Goal: Task Accomplishment & Management: Complete application form

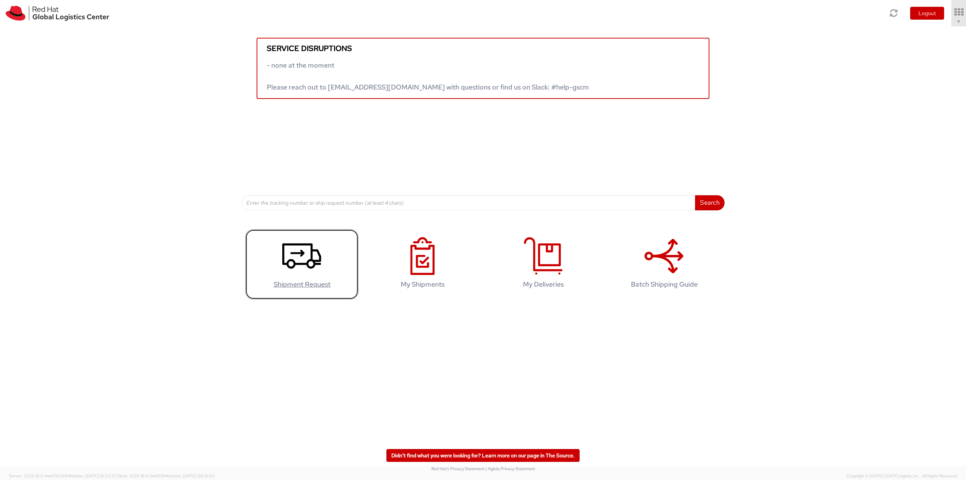
click at [301, 266] on icon at bounding box center [301, 256] width 39 height 38
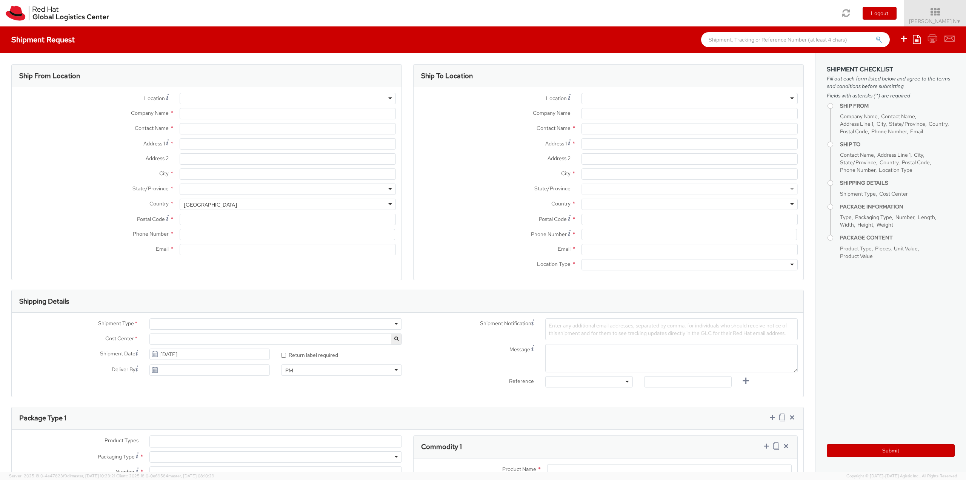
select select
select select "813"
type input "Red Hat India Private Limited"
type input "[PERSON_NAME] N"
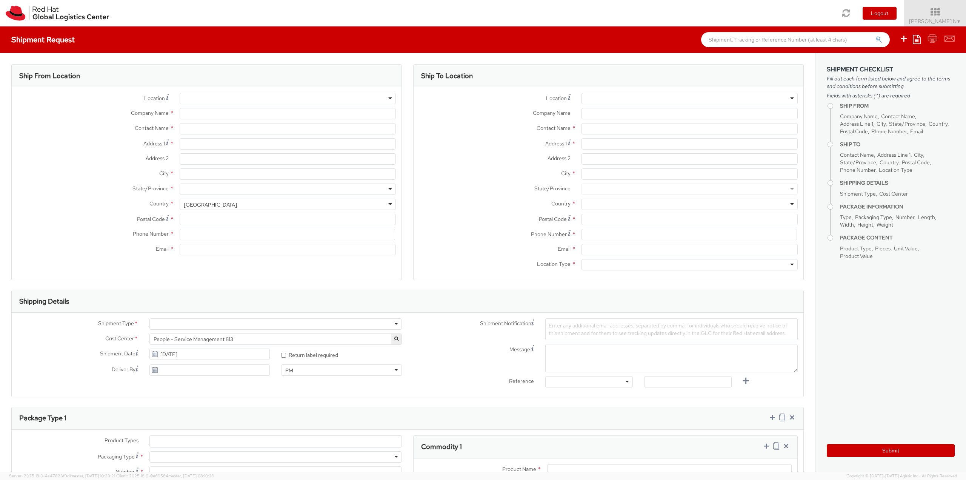
type input "Bagmane [GEOGRAPHIC_DATA]"
type input "FL 10, [GEOGRAPHIC_DATA], [GEOGRAPHIC_DATA]"
type input "[GEOGRAPHIC_DATA]"
type input "560037"
type input "918067935000"
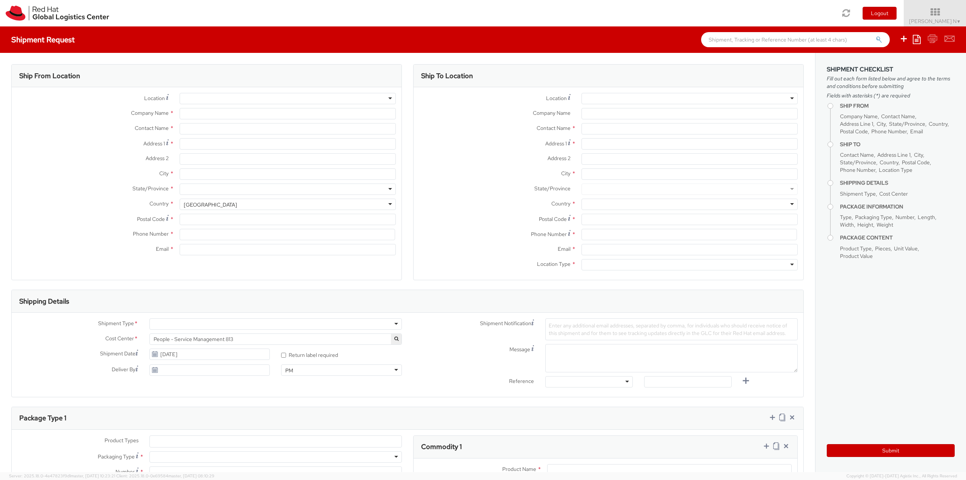
type input "[EMAIL_ADDRESS][DOMAIN_NAME]"
select select "CM"
select select "KGS"
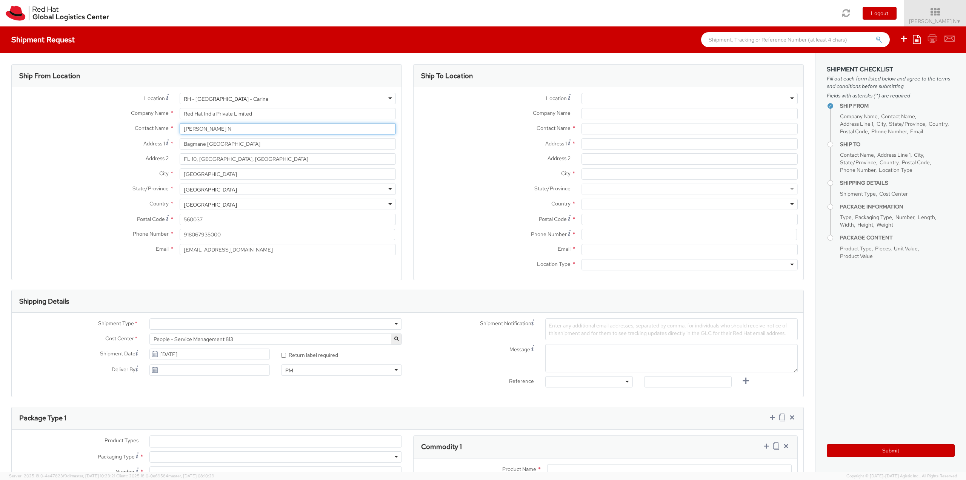
drag, startPoint x: 244, startPoint y: 132, endPoint x: 155, endPoint y: 109, distance: 92.7
click at [130, 111] on div "Location * [GEOGRAPHIC_DATA] - [GEOGRAPHIC_DATA] - Carina [GEOGRAPHIC_DATA] - […" at bounding box center [207, 176] width 390 height 166
type input "[PERSON_NAME]"
click at [232, 141] on strong "[PERSON_NAME]" at bounding box center [230, 143] width 44 height 7
type input "Red Hat"
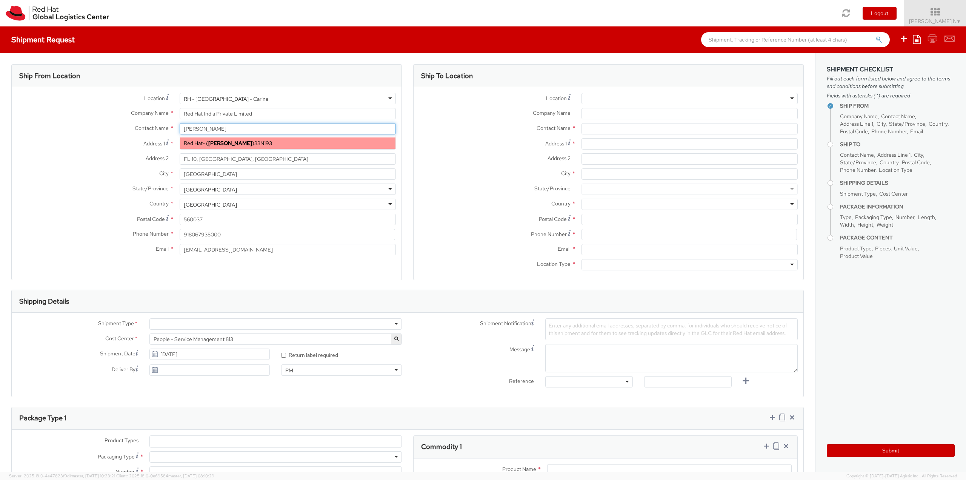
type input "[PERSON_NAME]"
type input "61289232846"
type input "[EMAIL_ADDRESS][DOMAIN_NAME]"
select select
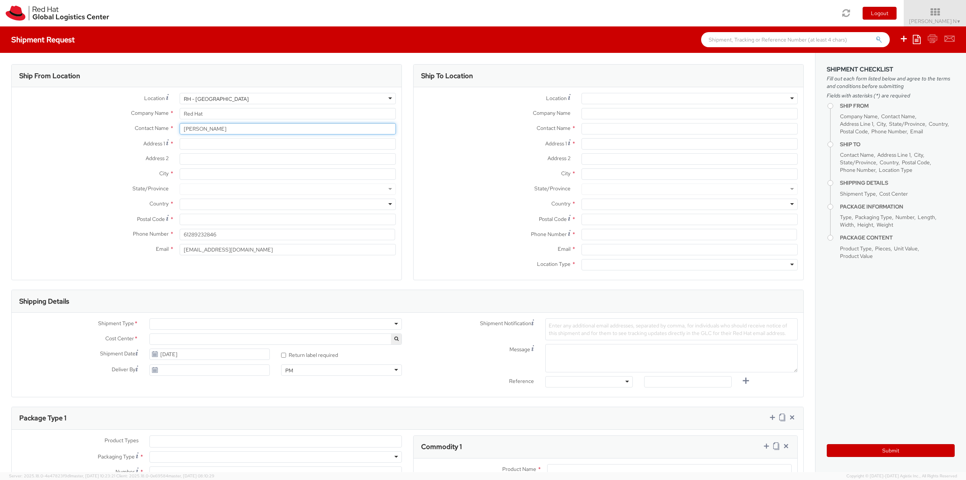
type input "[PERSON_NAME]"
click at [226, 175] on input "City *" at bounding box center [288, 173] width 216 height 11
drag, startPoint x: 220, startPoint y: 129, endPoint x: 114, endPoint y: 129, distance: 106.4
click at [114, 129] on div "Contact Name * [PERSON_NAME] [PERSON_NAME] Red Hat - ( [PERSON_NAME] ) 33N193" at bounding box center [207, 128] width 390 height 11
click at [638, 117] on input "Company Name *" at bounding box center [689, 113] width 216 height 11
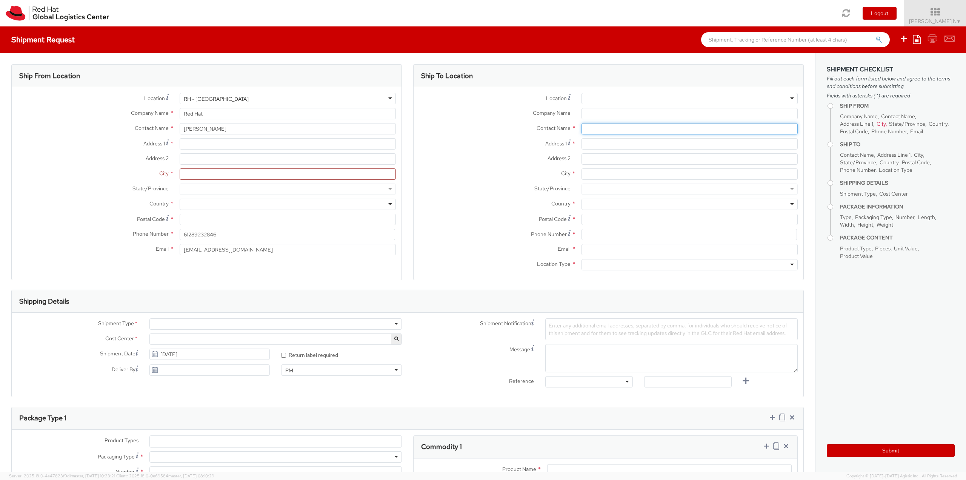
click at [612, 127] on input "text" at bounding box center [689, 128] width 216 height 11
click at [496, 129] on label "Contact Name *" at bounding box center [495, 128] width 162 height 10
click at [614, 121] on div "Company Name *" at bounding box center [609, 115] width 390 height 15
click at [615, 122] on div "Company Name *" at bounding box center [609, 115] width 390 height 15
click at [623, 129] on input "text" at bounding box center [689, 128] width 216 height 11
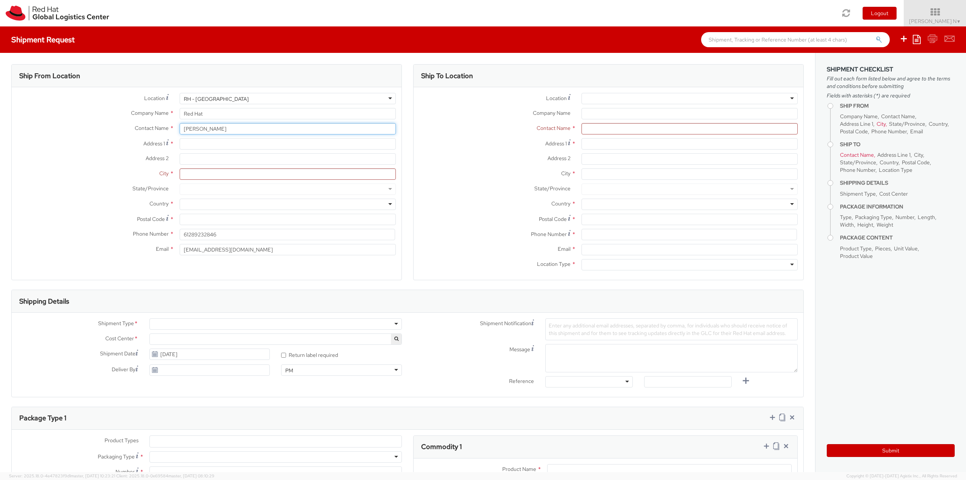
drag, startPoint x: 235, startPoint y: 129, endPoint x: 43, endPoint y: 111, distance: 192.5
click at [43, 111] on div "Location * [GEOGRAPHIC_DATA] - [GEOGRAPHIC_DATA] [GEOGRAPHIC_DATA] - [GEOGRAPHI…" at bounding box center [207, 176] width 390 height 166
click at [232, 98] on div "RH - [GEOGRAPHIC_DATA]" at bounding box center [288, 98] width 216 height 11
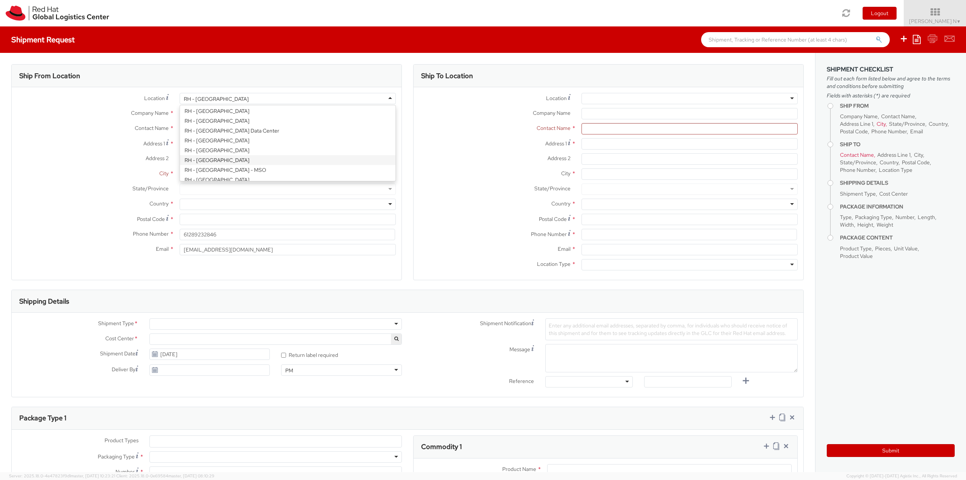
click at [134, 162] on label "Address 2 *" at bounding box center [93, 158] width 162 height 10
click at [180, 162] on input "Address 2 *" at bounding box center [288, 158] width 216 height 11
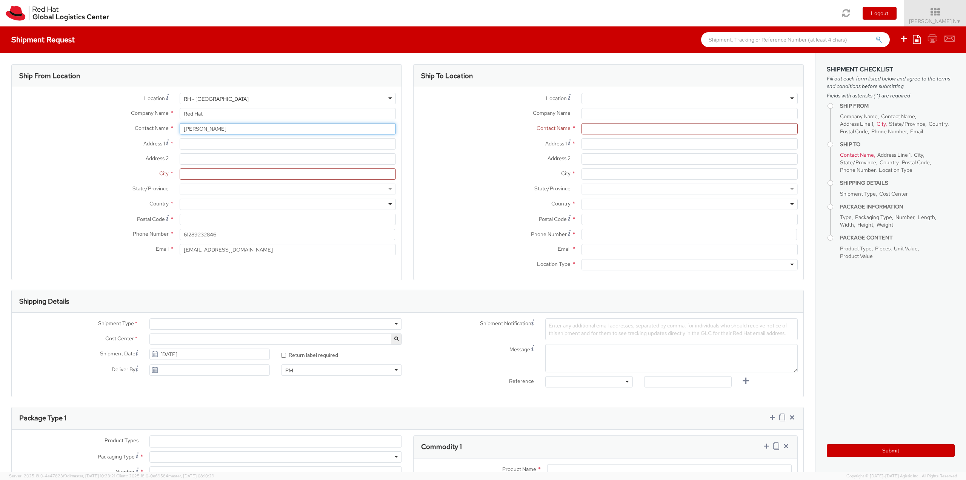
click at [156, 126] on div "Contact Name * [PERSON_NAME] [PERSON_NAME] Red Hat - ( [PERSON_NAME] ) 33N193" at bounding box center [207, 128] width 390 height 11
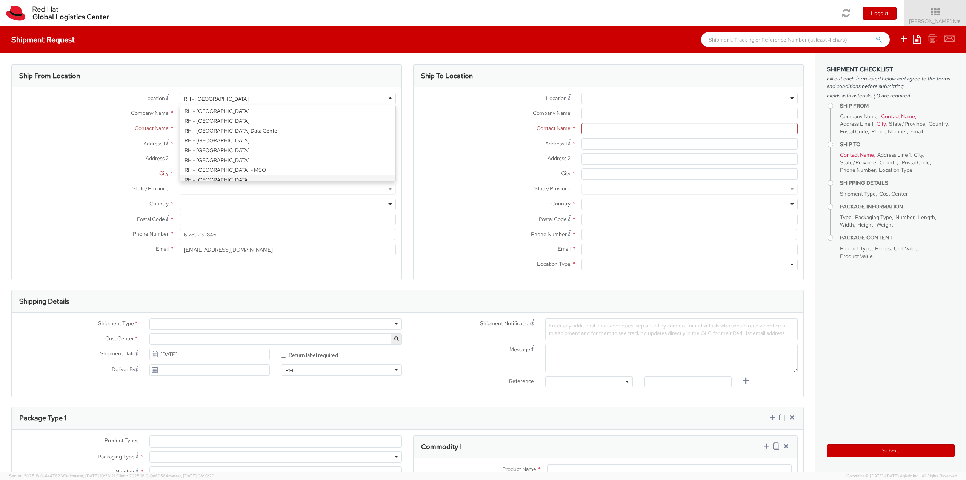
click at [228, 93] on div "RH - [GEOGRAPHIC_DATA]" at bounding box center [288, 98] width 216 height 11
type input "Red Hat Asia-Pacific Pty Ltd"
type input "Level [STREET_ADDRESS][PERSON_NAME]"
type input "[GEOGRAPHIC_DATA]"
type input "2060"
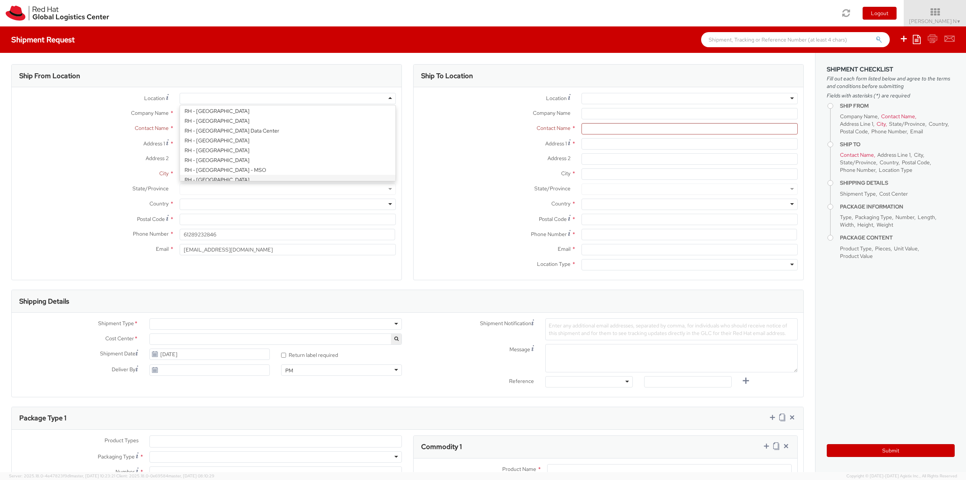
type input "[PHONE_NUMBER]"
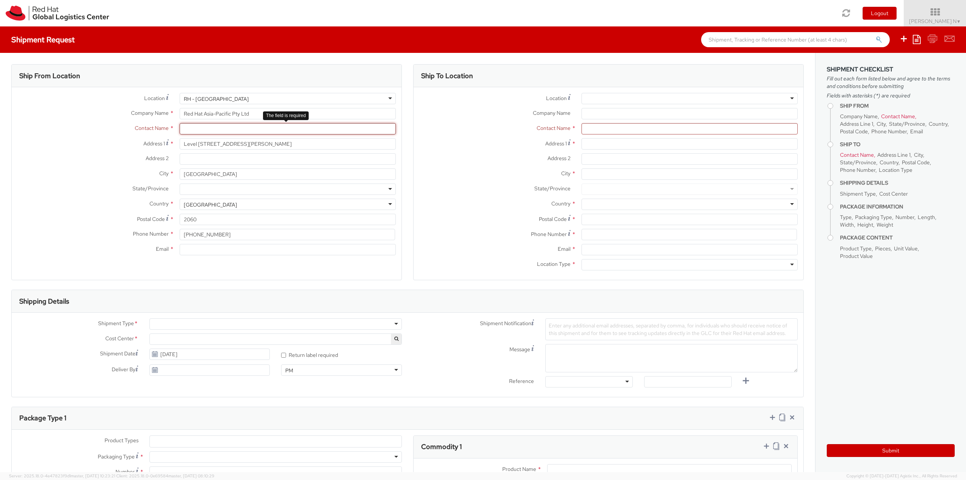
click at [206, 130] on input "text" at bounding box center [288, 128] width 216 height 11
paste input "[PERSON_NAME]"
type input "[PERSON_NAME]"
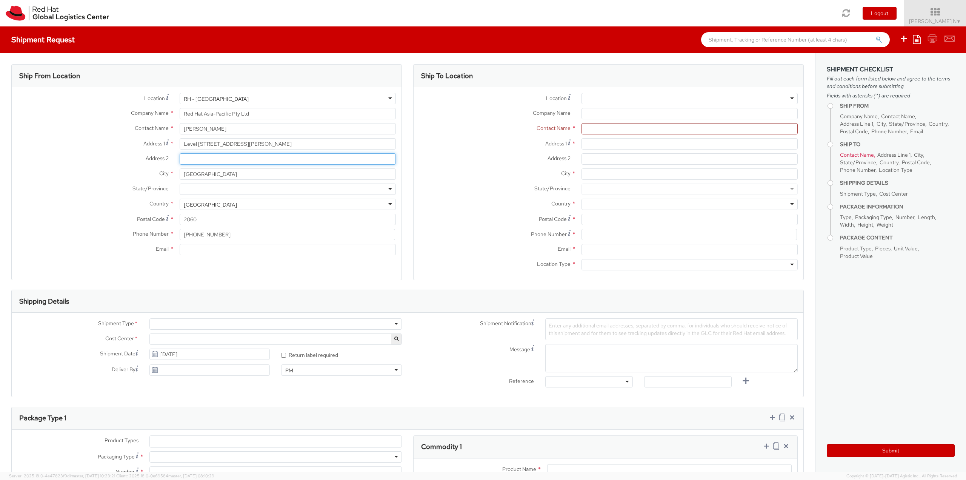
click at [200, 163] on input "Address 2 *" at bounding box center [288, 158] width 216 height 11
click at [204, 243] on div "Phone Number * [PHONE_NUMBER]" at bounding box center [207, 236] width 390 height 15
click at [193, 241] on div "Phone Number * [PHONE_NUMBER]" at bounding box center [207, 236] width 390 height 15
click at [193, 246] on input "Email *" at bounding box center [288, 249] width 216 height 11
paste input "[EMAIL_ADDRESS][DOMAIN_NAME]"
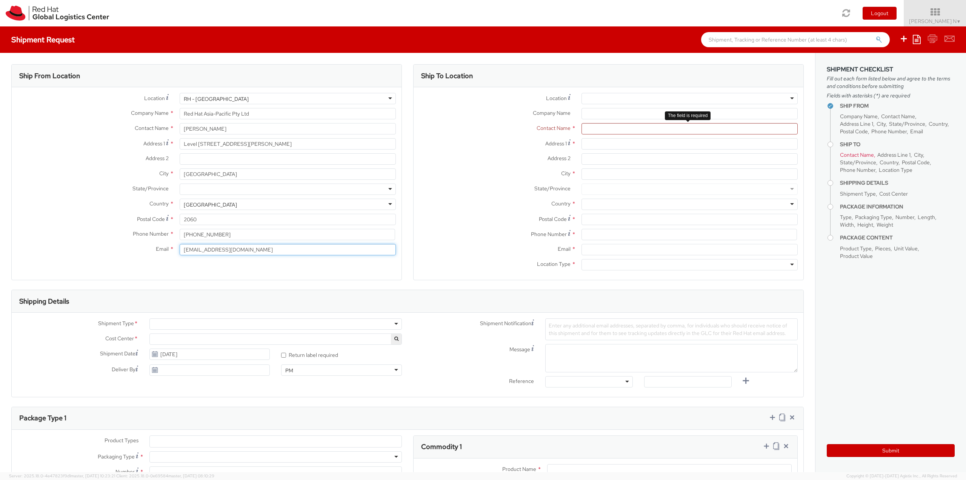
type input "[EMAIL_ADDRESS][DOMAIN_NAME]"
click at [610, 129] on input "text" at bounding box center [689, 128] width 216 height 11
click at [613, 127] on input "text" at bounding box center [689, 128] width 216 height 11
paste input "[EMAIL_ADDRESS][DOMAIN_NAME]"
type input "[EMAIL_ADDRESS][DOMAIN_NAME]"
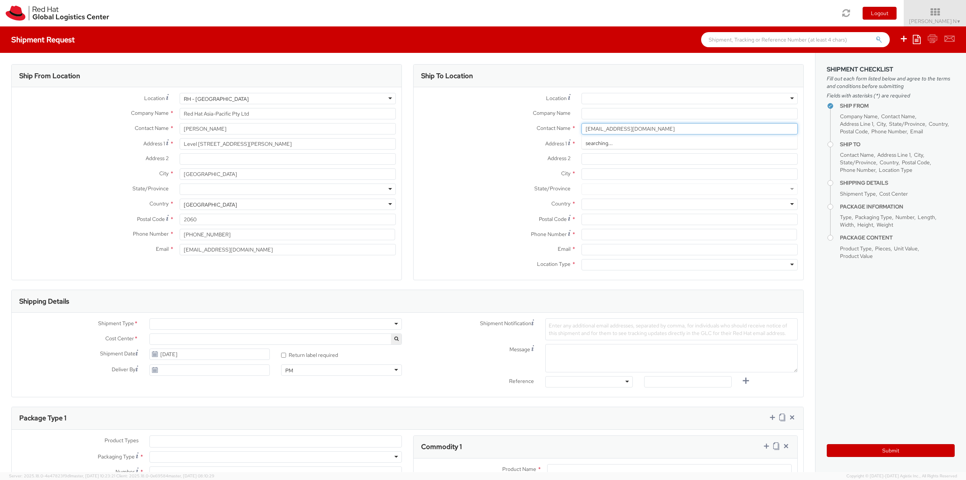
drag, startPoint x: 617, startPoint y: 129, endPoint x: 477, endPoint y: 113, distance: 141.0
click at [477, 113] on div "Location * [GEOGRAPHIC_DATA] - [GEOGRAPHIC_DATA] - [GEOGRAPHIC_DATA] [GEOGRAPHI…" at bounding box center [609, 183] width 390 height 181
type input "[PERSON_NAME]"
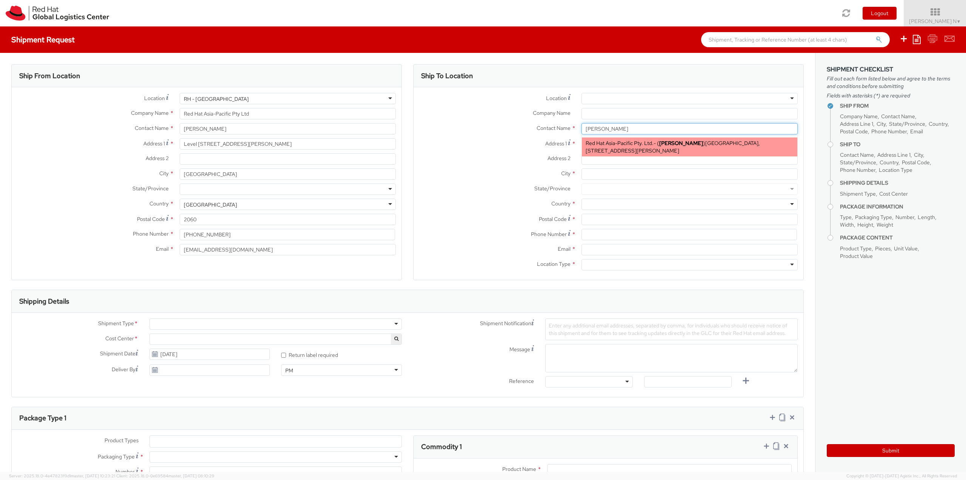
click at [627, 147] on span "[GEOGRAPHIC_DATA], [STREET_ADDRESS][PERSON_NAME]" at bounding box center [673, 147] width 174 height 14
type input "Red Hat Asia-Pacific Pty. Ltd."
type input "[PERSON_NAME]"
type input "[GEOGRAPHIC_DATA], Level 11"
type input "[STREET_ADDRESS][PERSON_NAME]"
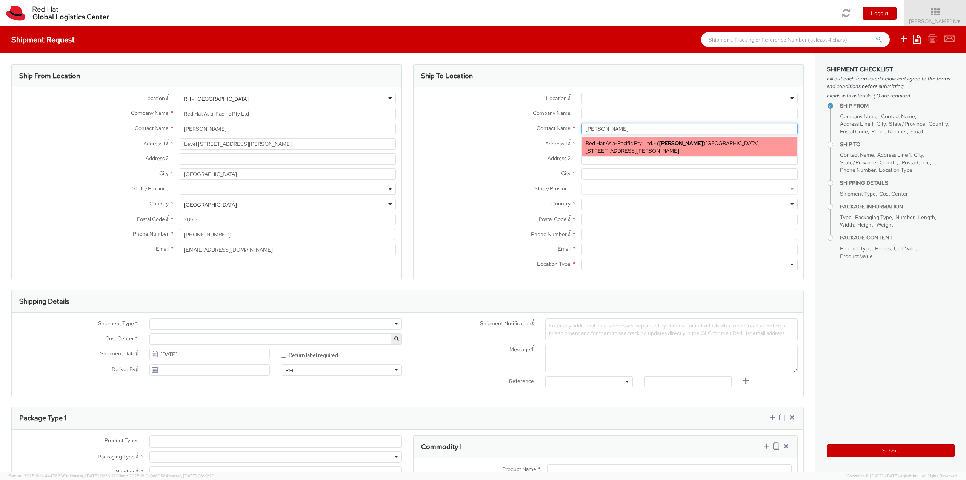
type input "[GEOGRAPHIC_DATA]"
type input "2601"
type input "61261452811"
type input "[EMAIL_ADDRESS][DOMAIN_NAME]"
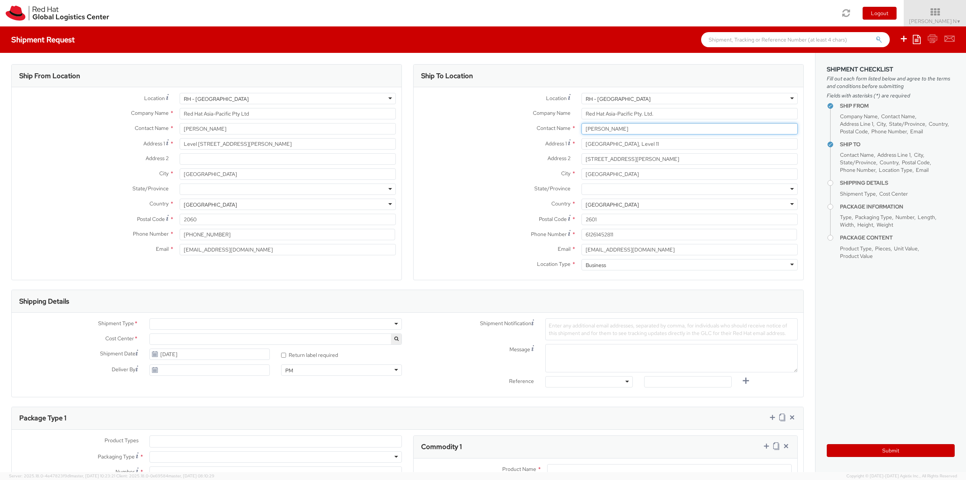
type input "[PERSON_NAME]"
click at [473, 176] on label "City *" at bounding box center [495, 173] width 162 height 10
click at [581, 176] on input "[GEOGRAPHIC_DATA]" at bounding box center [689, 173] width 216 height 11
click at [190, 322] on div at bounding box center [275, 323] width 252 height 11
select select "813"
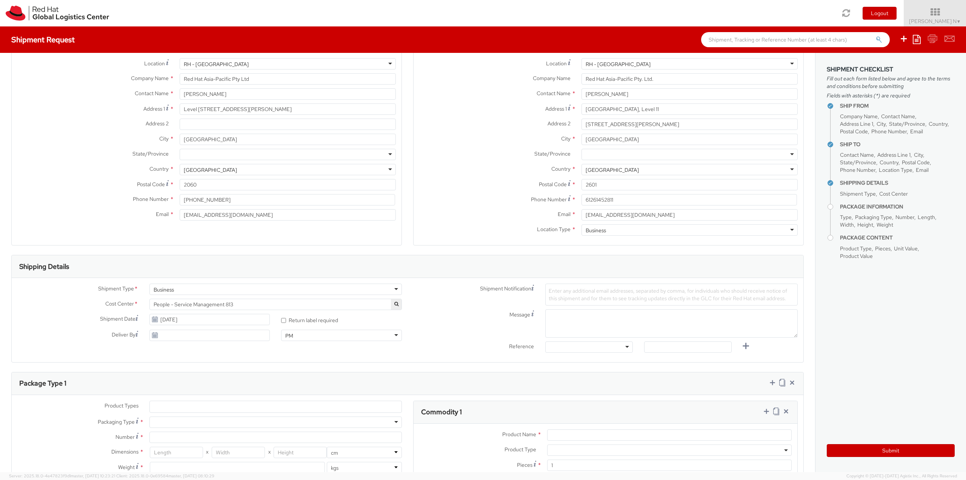
scroll to position [75, 0]
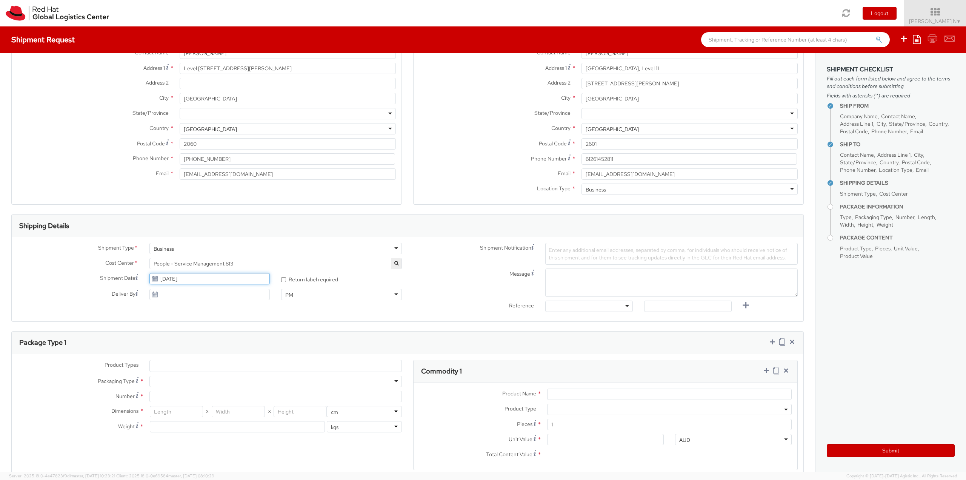
click at [191, 279] on input "[DATE]" at bounding box center [209, 278] width 121 height 11
click at [196, 314] on td "3" at bounding box center [200, 314] width 15 height 11
type input "[DATE]"
click at [323, 229] on div "Shipping Details" at bounding box center [408, 225] width 792 height 23
click at [569, 280] on textarea "Message" at bounding box center [671, 282] width 252 height 28
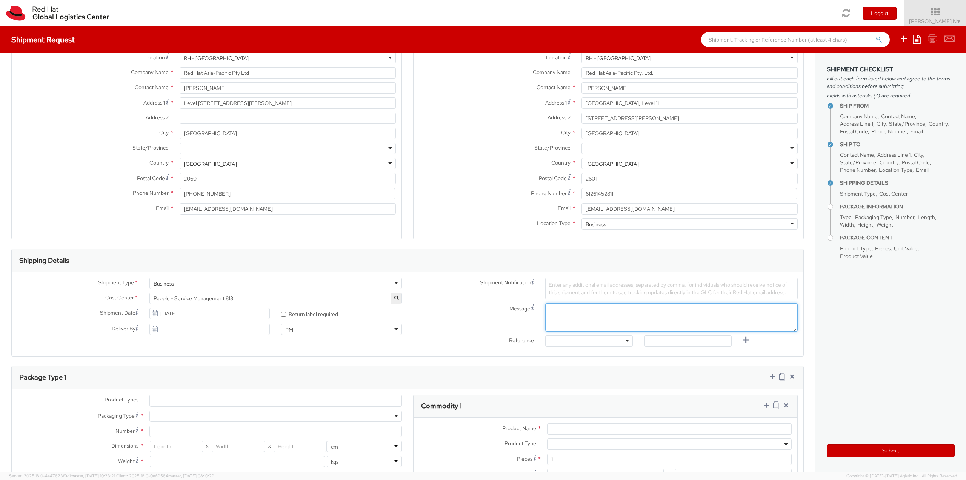
scroll to position [113, 0]
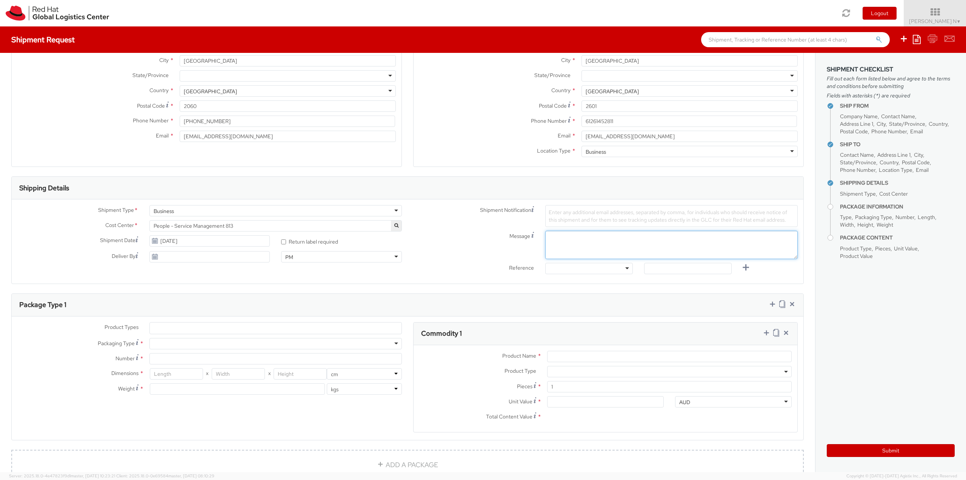
click at [581, 250] on textarea "Message" at bounding box center [671, 245] width 252 height 28
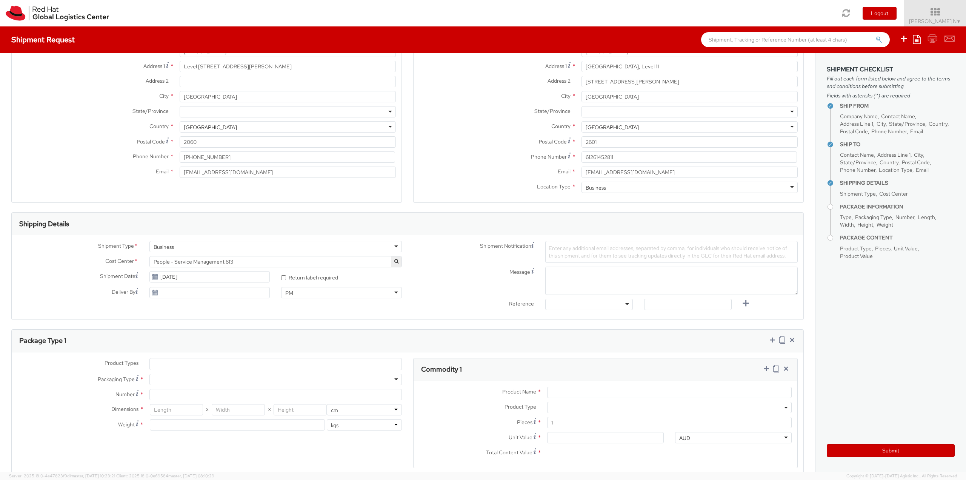
scroll to position [40, 0]
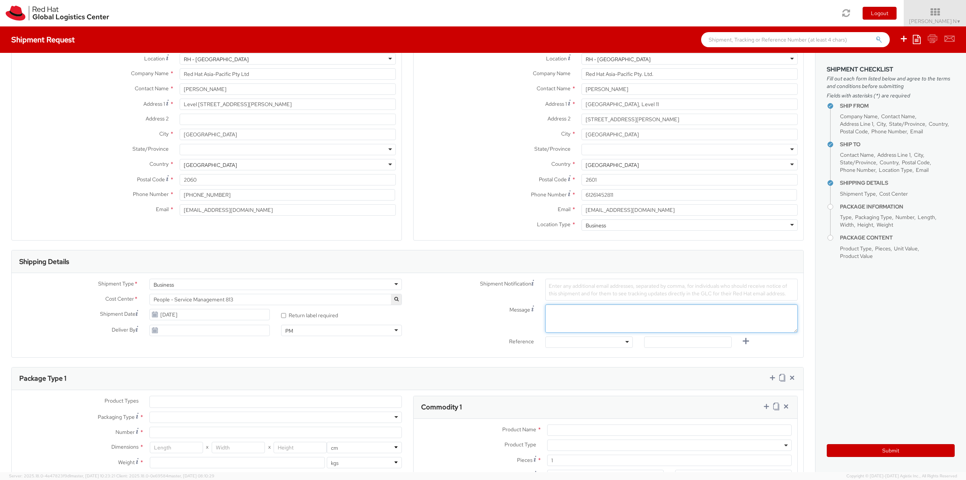
click at [570, 316] on textarea "Message" at bounding box center [671, 318] width 252 height 28
paste textarea "Red Hat Employee Security ID Badge"
click at [655, 307] on textarea "Red Hat Employee Security ID Badge for" at bounding box center [671, 318] width 252 height 28
paste textarea "[PERSON_NAME]"
type textarea "Red Hat Employee Security ID Badge for [PERSON_NAME]"
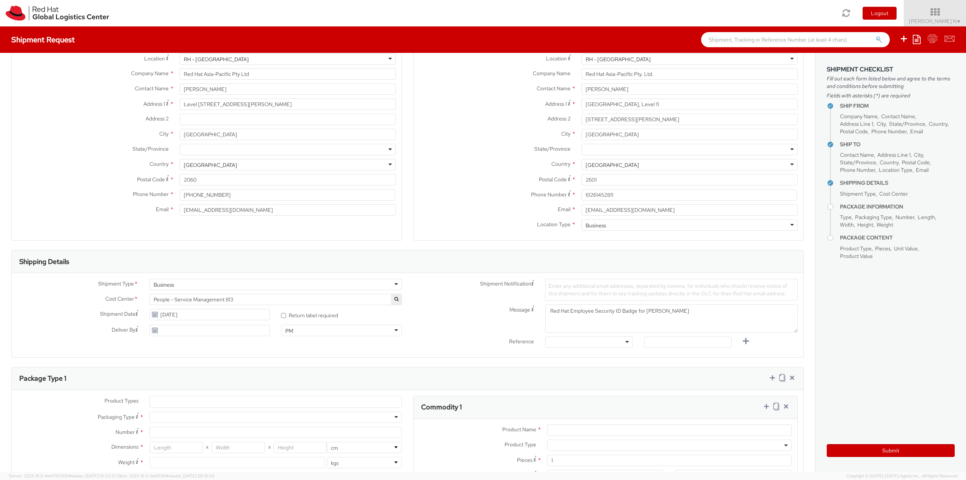
click at [605, 343] on div at bounding box center [589, 341] width 88 height 11
click at [558, 349] on div "Other Purchase Order Number Reference Number" at bounding box center [589, 365] width 86 height 33
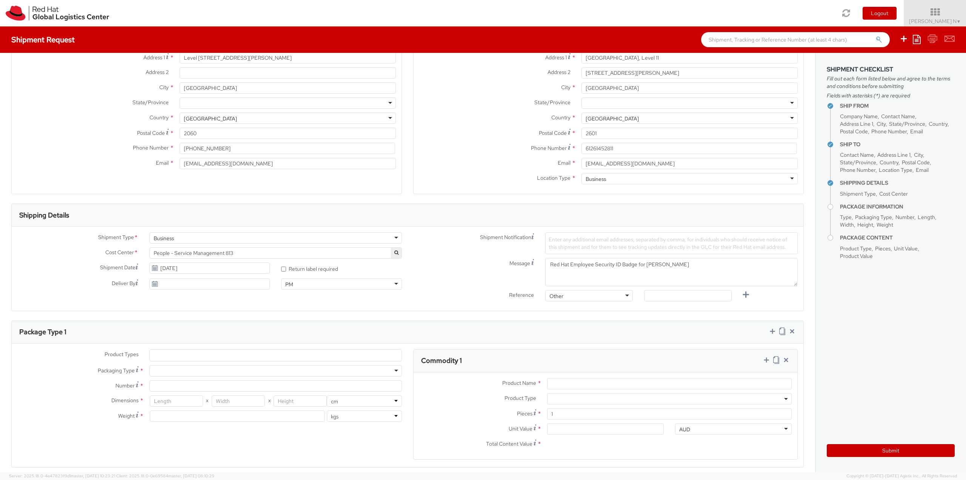
scroll to position [151, 0]
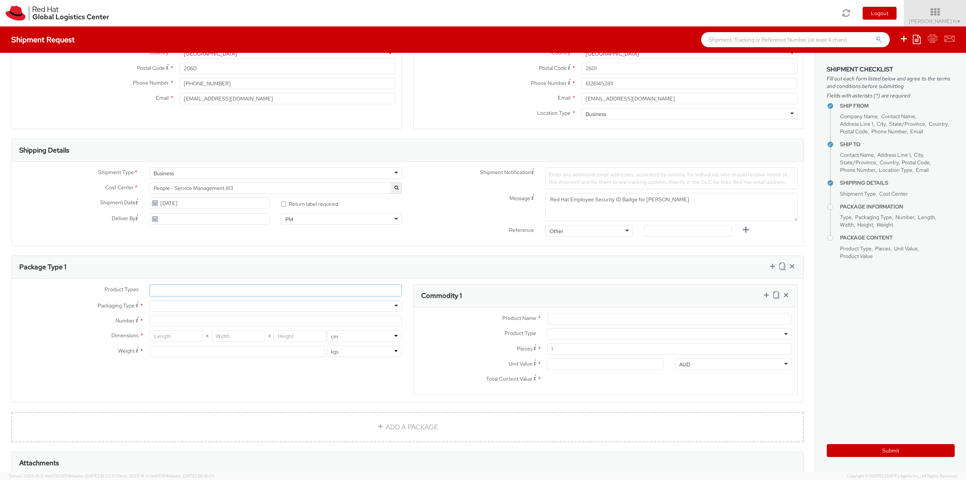
click at [208, 292] on ul at bounding box center [276, 289] width 252 height 11
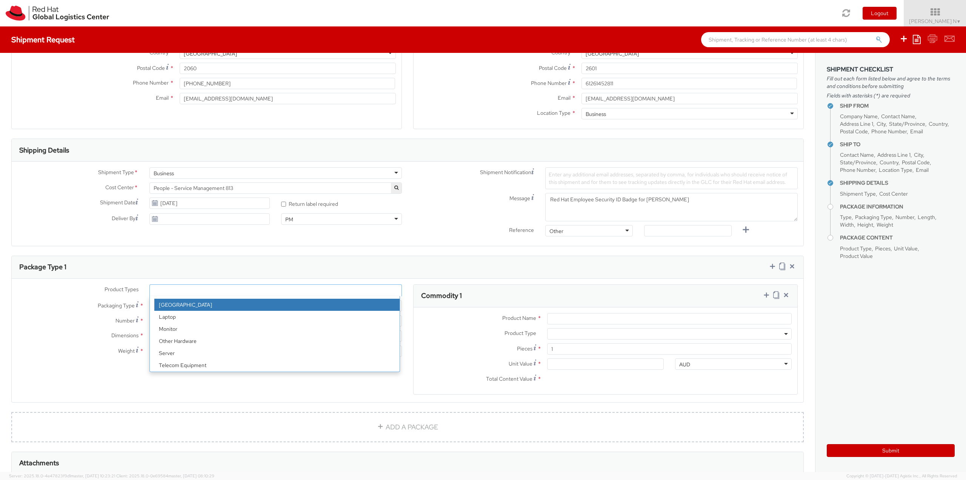
scroll to position [33, 0]
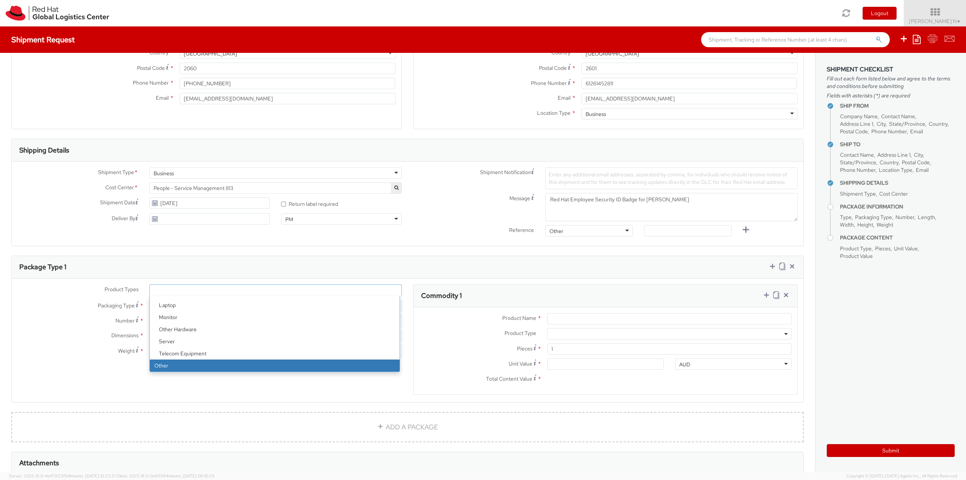
select select "OTHER"
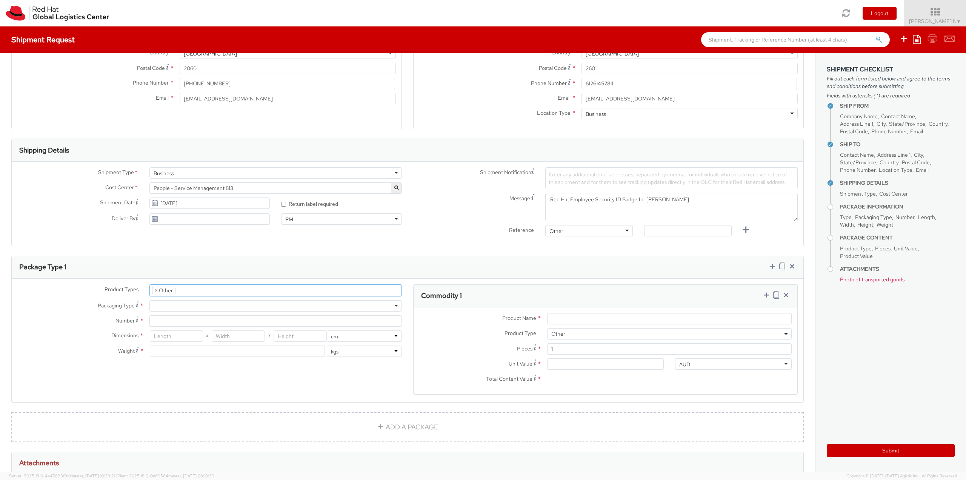
scroll to position [57, 0]
click at [184, 305] on div at bounding box center [275, 305] width 252 height 11
type input "1"
type input "24.13"
type input "31.75"
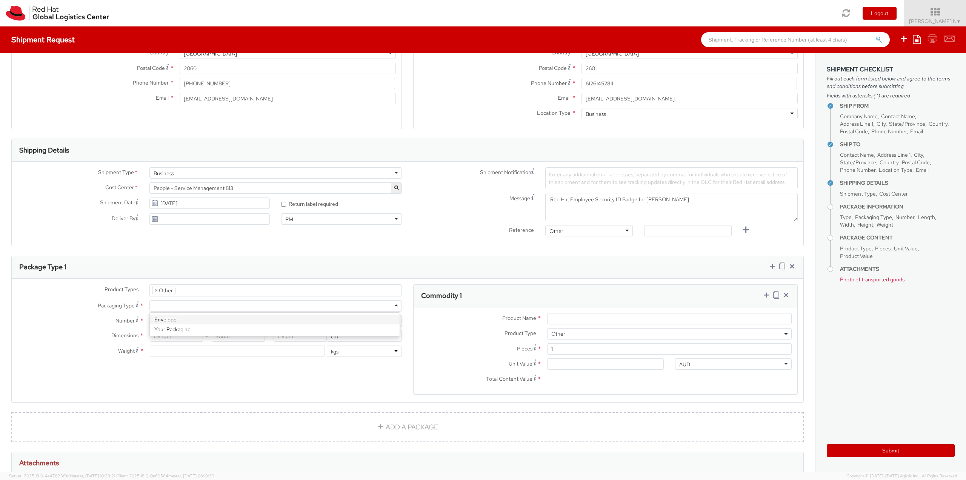
type input "0.64"
type input "0.5"
click at [587, 316] on input "Product Name *" at bounding box center [669, 318] width 244 height 11
type input "ID Badge"
click at [561, 364] on input "Unit Value *" at bounding box center [605, 363] width 117 height 11
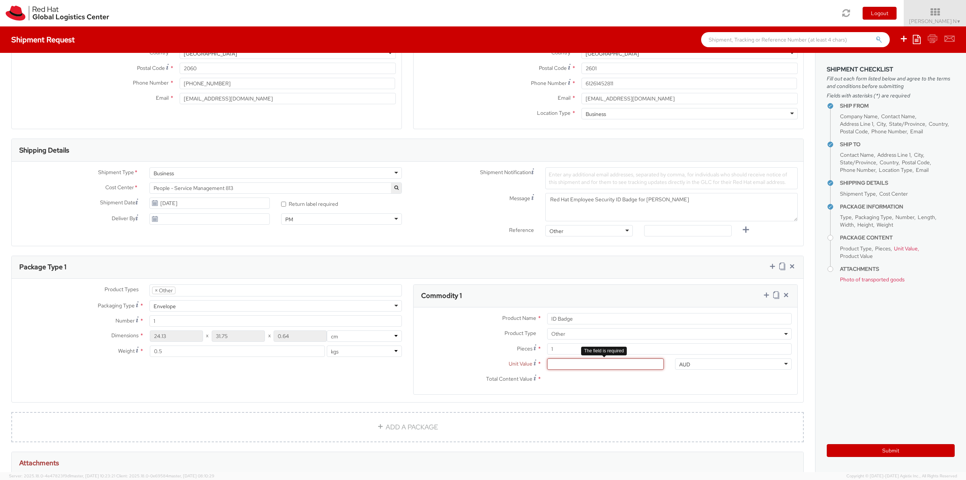
click at [609, 368] on input "Unit Value *" at bounding box center [605, 363] width 117 height 11
type input "5.00"
type input "5.40"
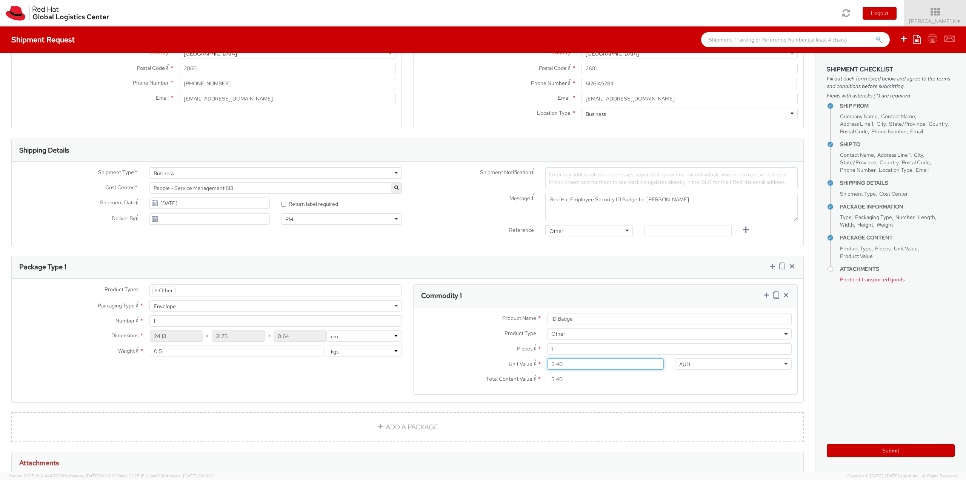
type input "5.48"
click at [763, 292] on icon at bounding box center [767, 295] width 8 height 8
select select
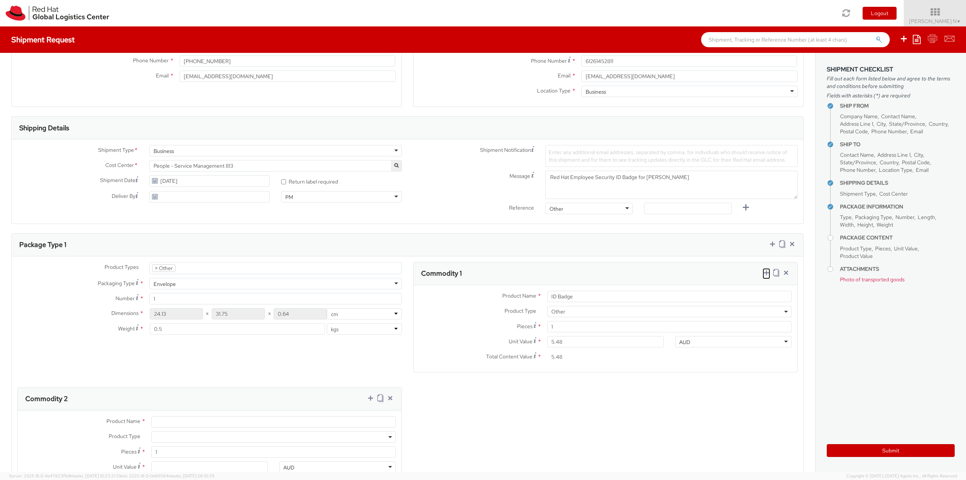
scroll to position [189, 0]
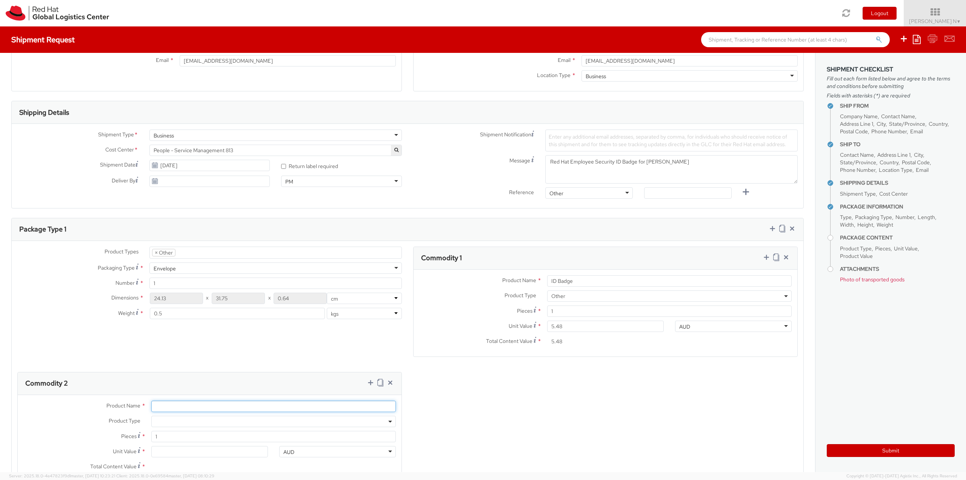
click at [178, 404] on input "Product Name *" at bounding box center [273, 405] width 244 height 11
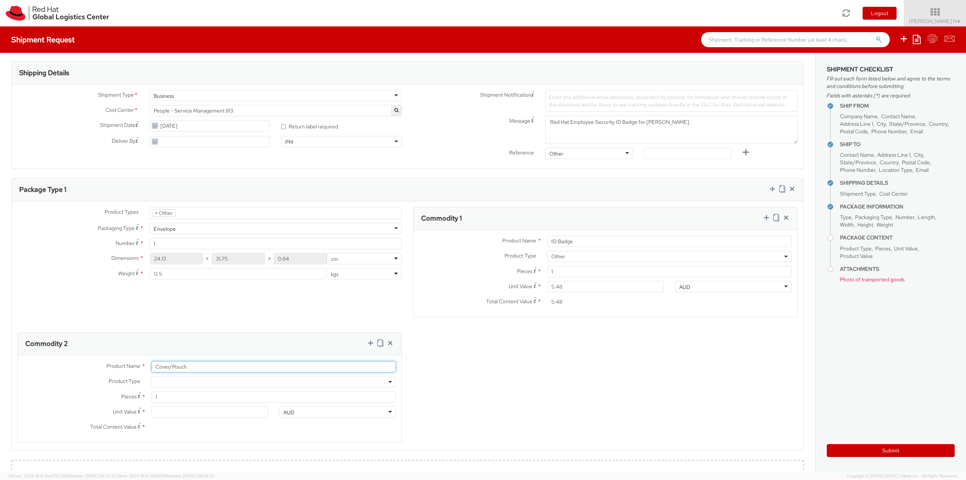
scroll to position [340, 0]
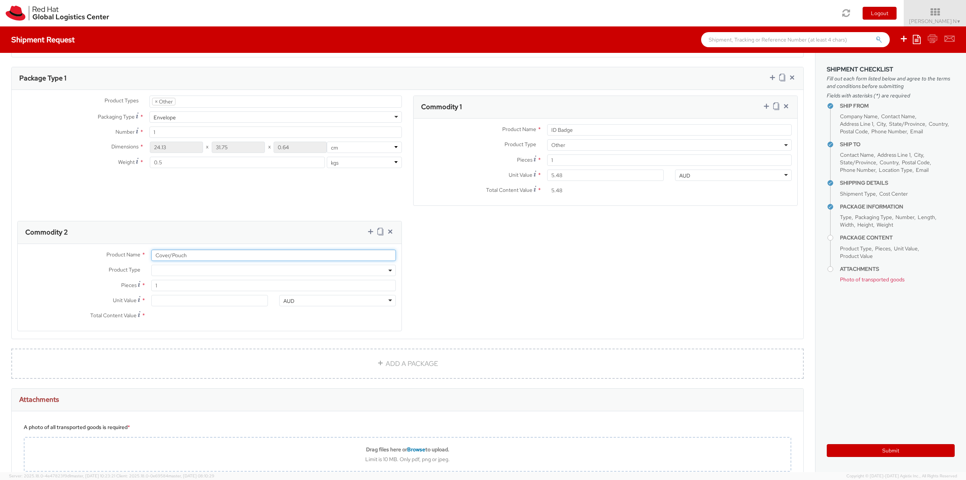
type input "Cover/Pouch"
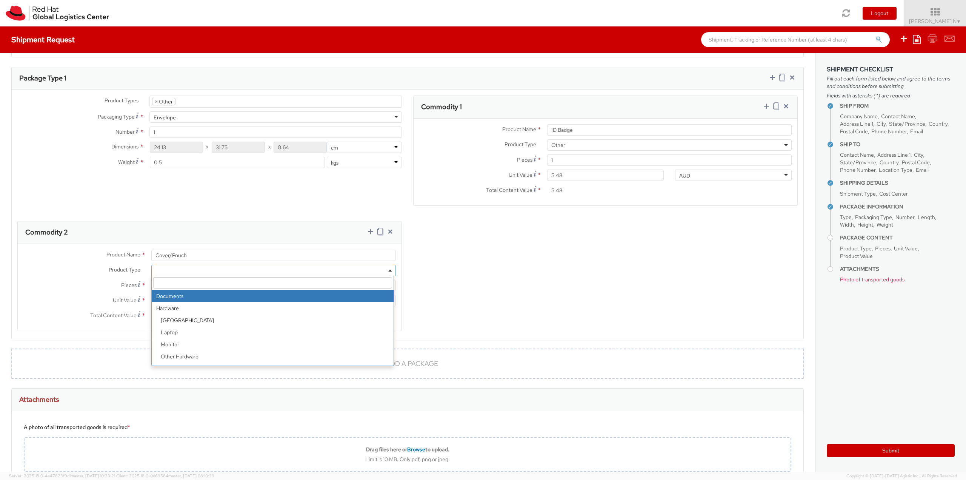
click at [167, 272] on span at bounding box center [273, 269] width 244 height 11
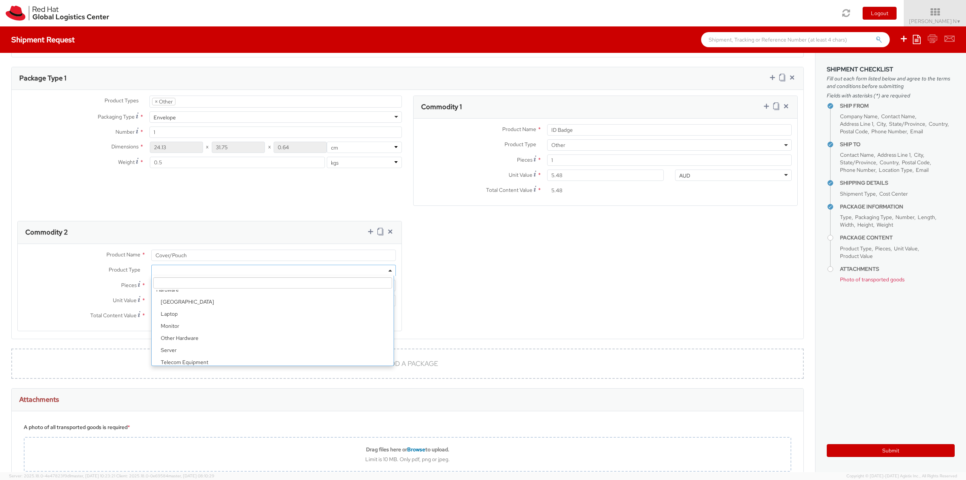
scroll to position [33, 0]
drag, startPoint x: 172, startPoint y: 359, endPoint x: 171, endPoint y: 351, distance: 8.7
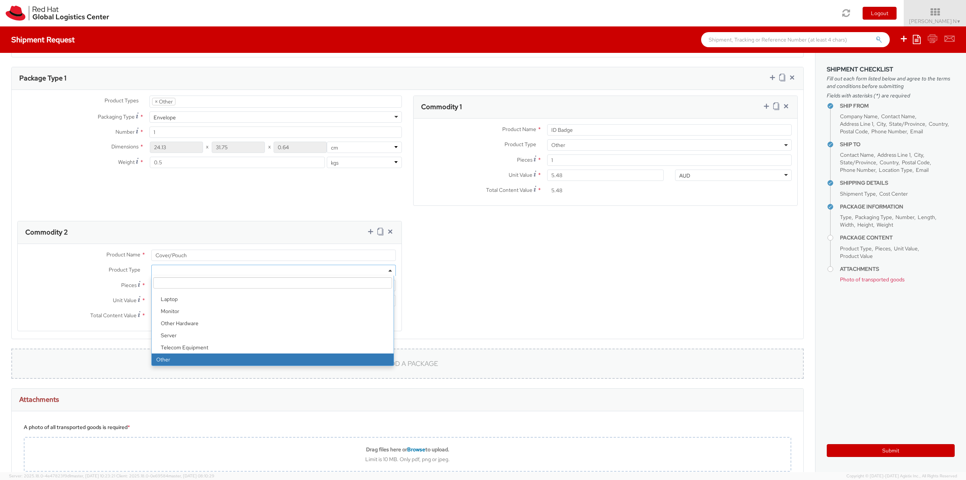
select select "OTHER"
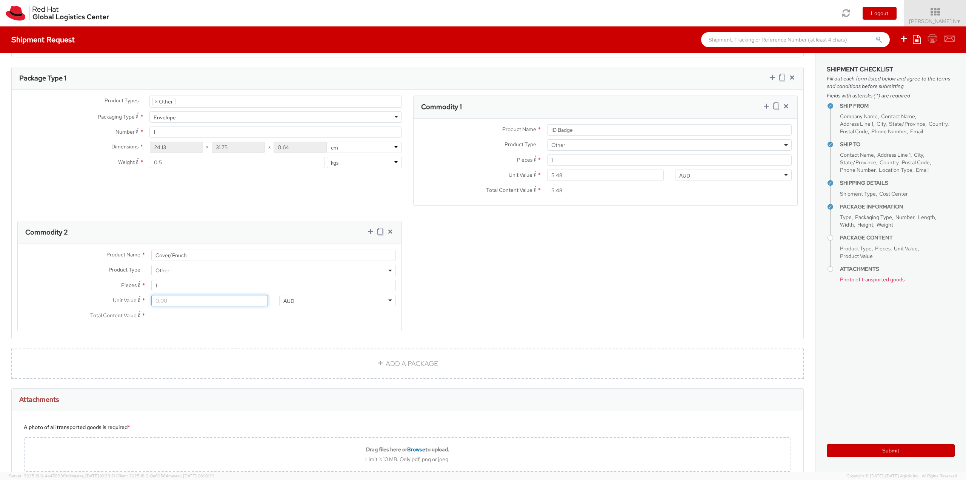
click at [177, 300] on input "Unit Value *" at bounding box center [209, 300] width 117 height 11
click at [171, 300] on input "Unit Value *" at bounding box center [209, 300] width 117 height 11
type input "0.20"
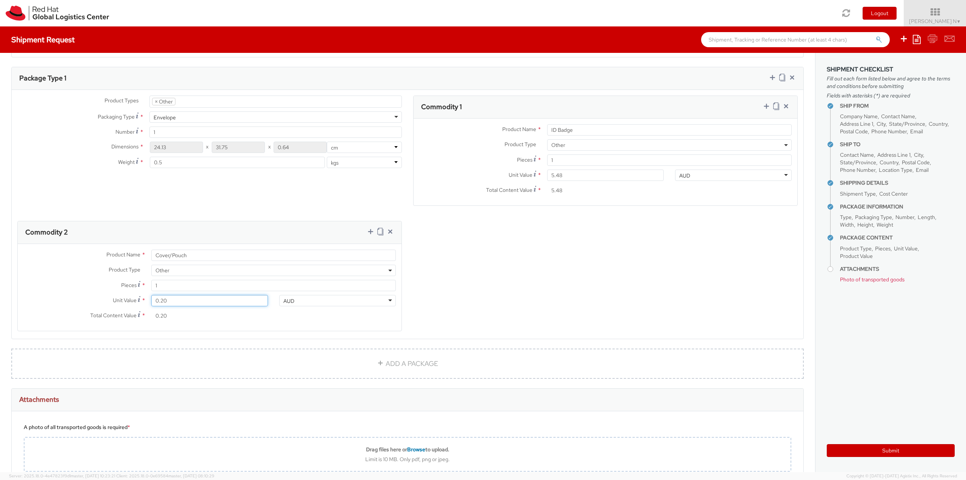
type input "0.28"
click at [369, 230] on icon at bounding box center [371, 232] width 8 height 8
select select
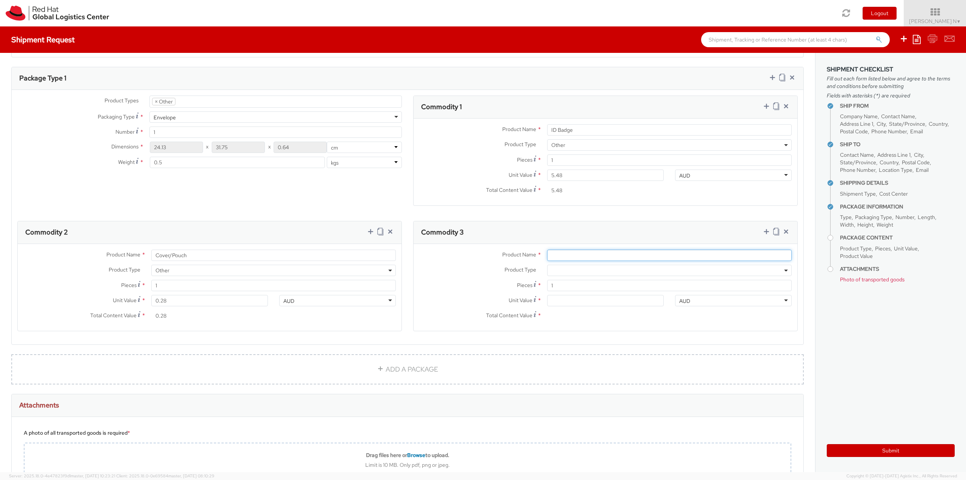
click at [622, 255] on input "Product Name *" at bounding box center [669, 254] width 244 height 11
type input "Pulley"
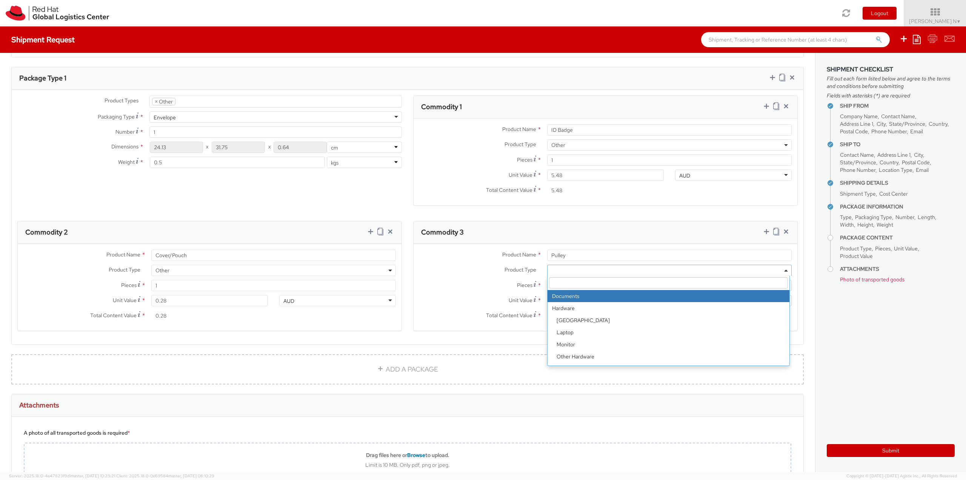
click at [595, 270] on span at bounding box center [669, 269] width 244 height 11
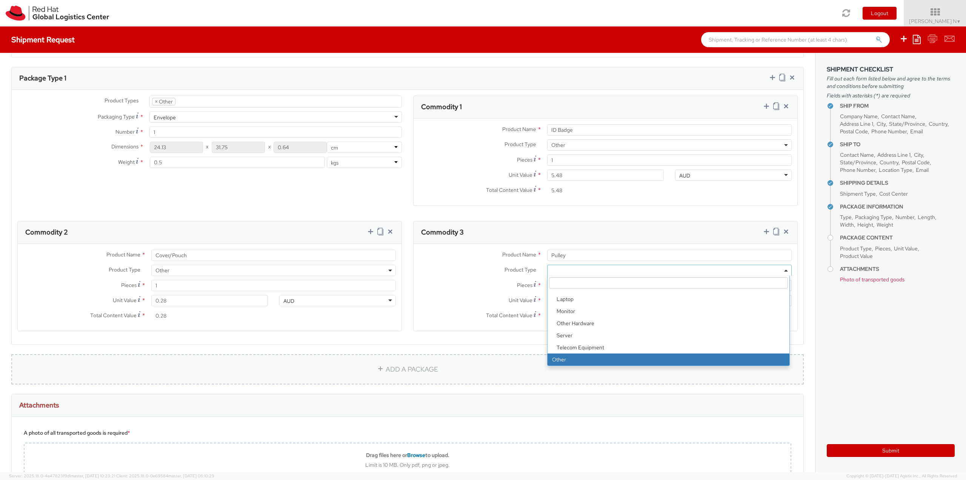
select select "OTHER"
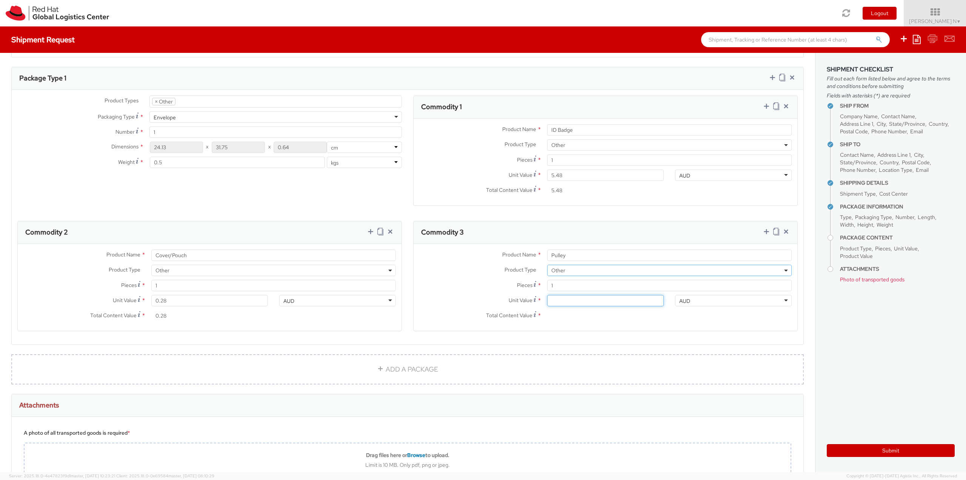
click at [572, 301] on input "Unit Value *" at bounding box center [605, 300] width 117 height 11
click at [593, 298] on input "Unit Value *" at bounding box center [605, 300] width 117 height 11
type input "0.70"
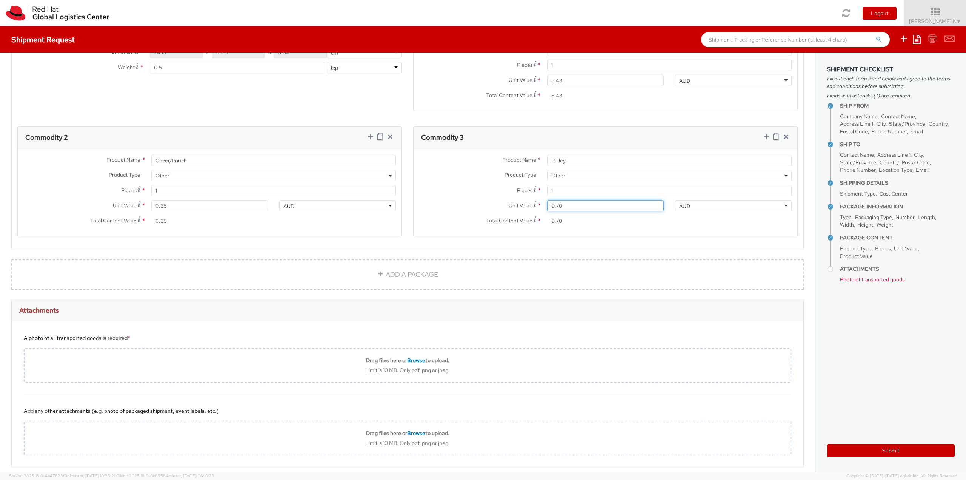
scroll to position [470, 0]
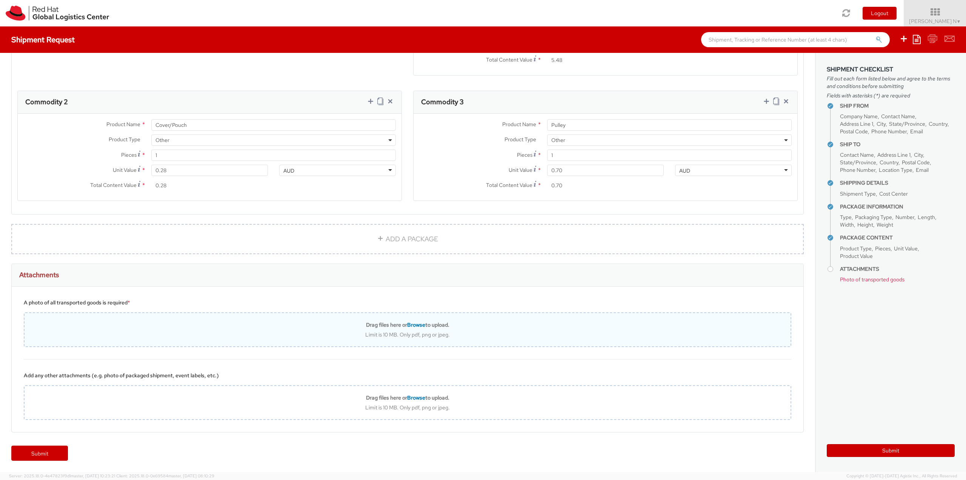
click at [427, 332] on div "Limit is 10 MB. Only pdf, png or jpeg." at bounding box center [408, 334] width 766 height 7
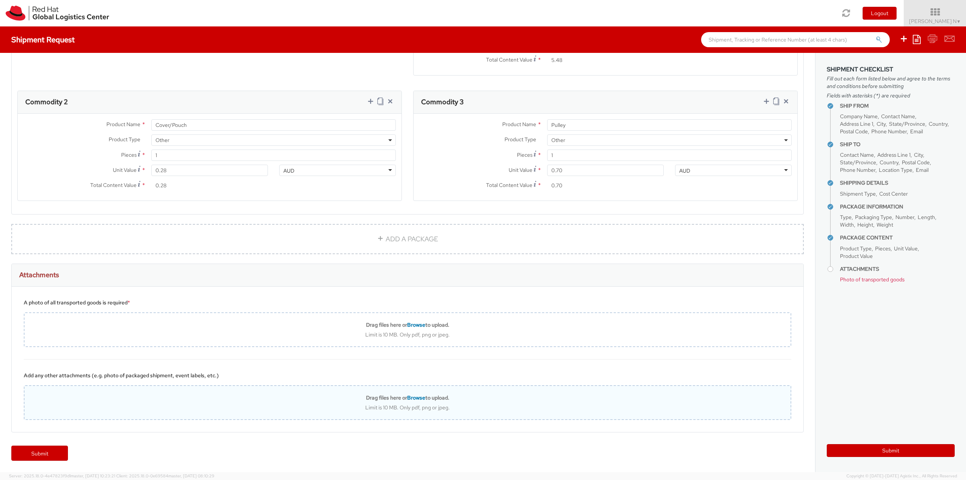
click at [439, 411] on div "Drag files here or Browse to upload. Limit is 10 MB. Only pdf, png or jpeg." at bounding box center [407, 402] width 767 height 35
type input "C:\fakepath\SalesOrd25191977 (2) (1)New.pdf"
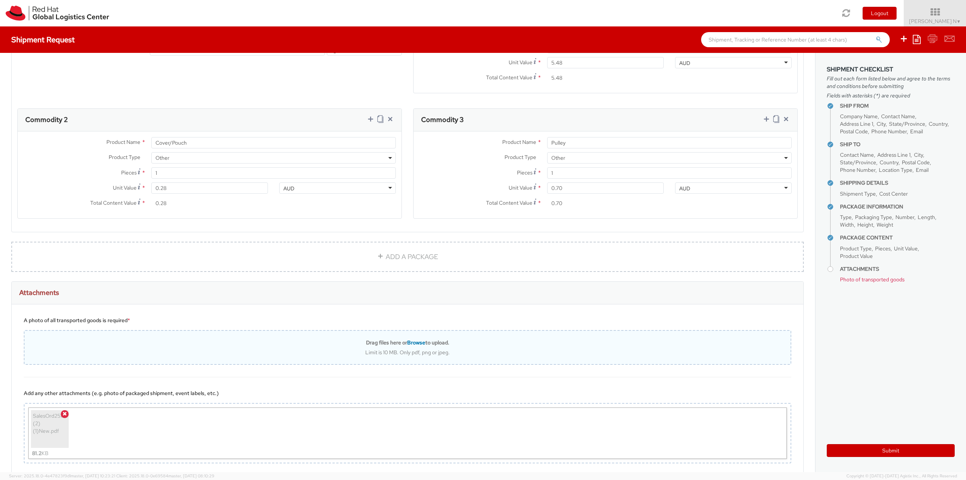
scroll to position [495, 0]
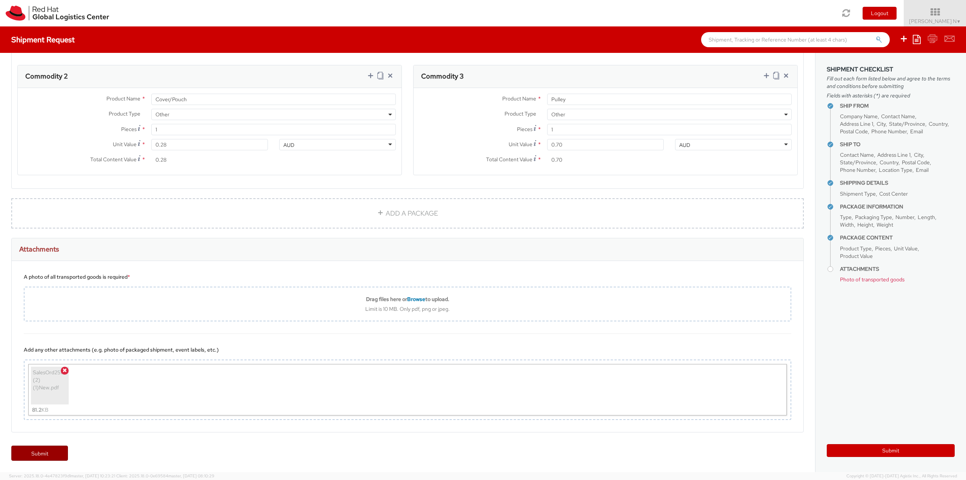
click at [45, 454] on link "Submit" at bounding box center [39, 452] width 57 height 15
click at [65, 371] on icon at bounding box center [65, 369] width 4 height 5
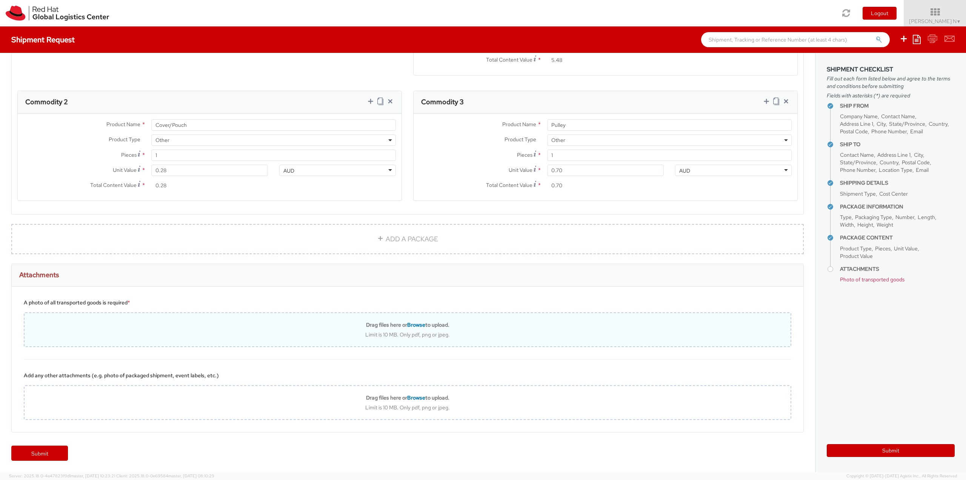
click at [407, 326] on span "Browse" at bounding box center [416, 324] width 18 height 7
type input "C:\fakepath\SalesOrd25191977 (2) (1)New.pdf"
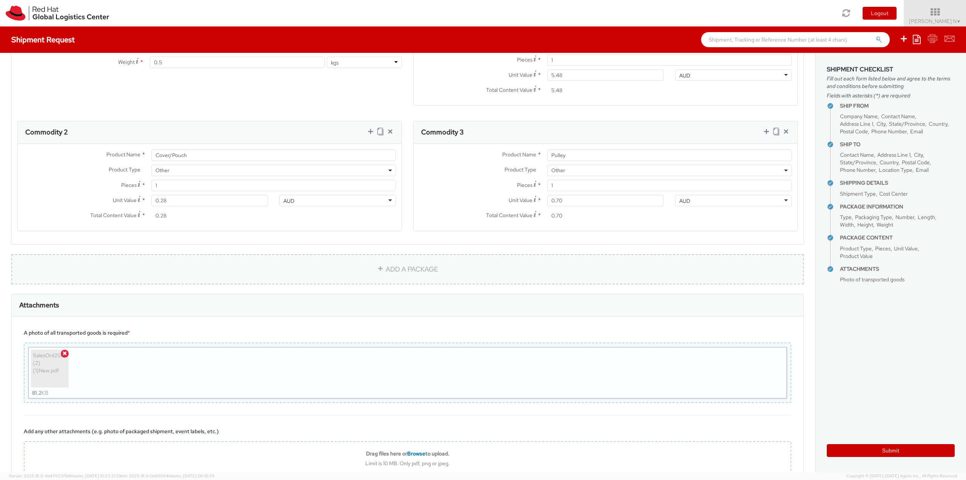
scroll to position [495, 0]
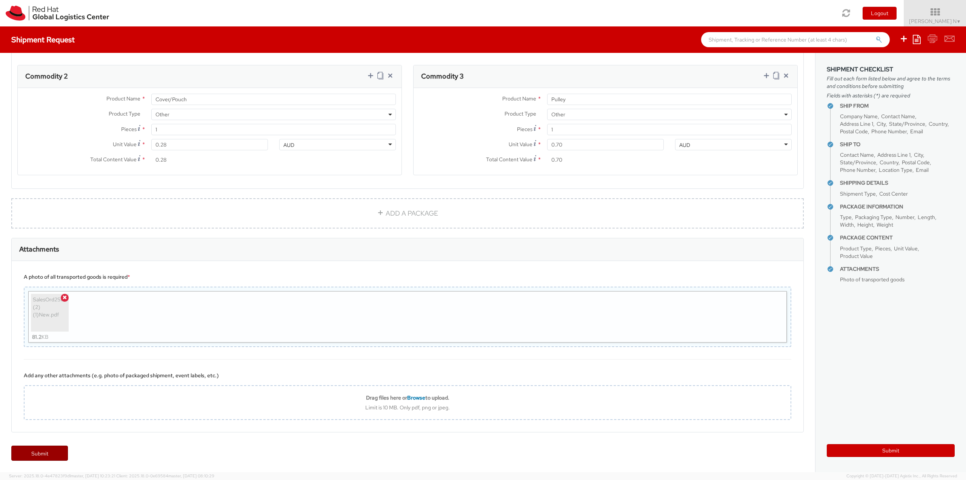
click at [32, 457] on link "Submit" at bounding box center [39, 452] width 57 height 15
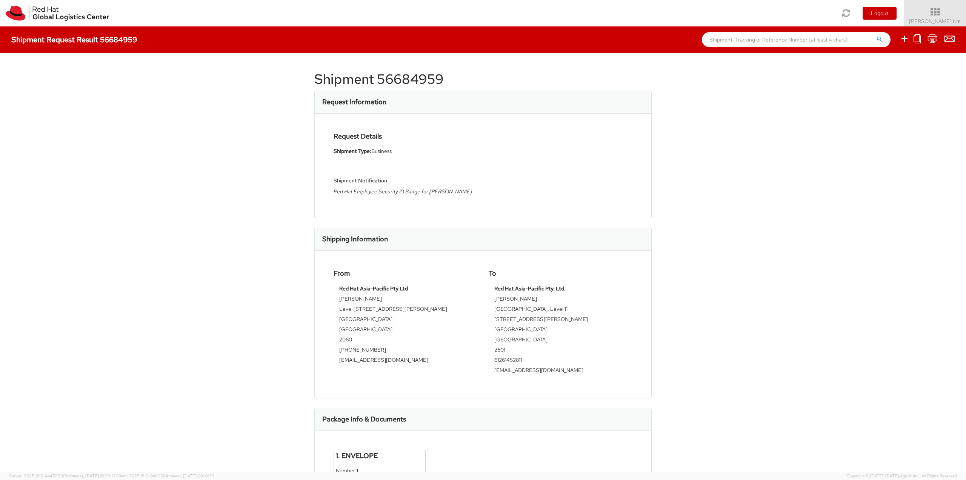
click at [357, 77] on h1 "Shipment 56684959" at bounding box center [482, 79] width 337 height 15
copy div "Shipment 56684959"
click at [394, 80] on h1 "Shipment 56684959" at bounding box center [482, 79] width 337 height 15
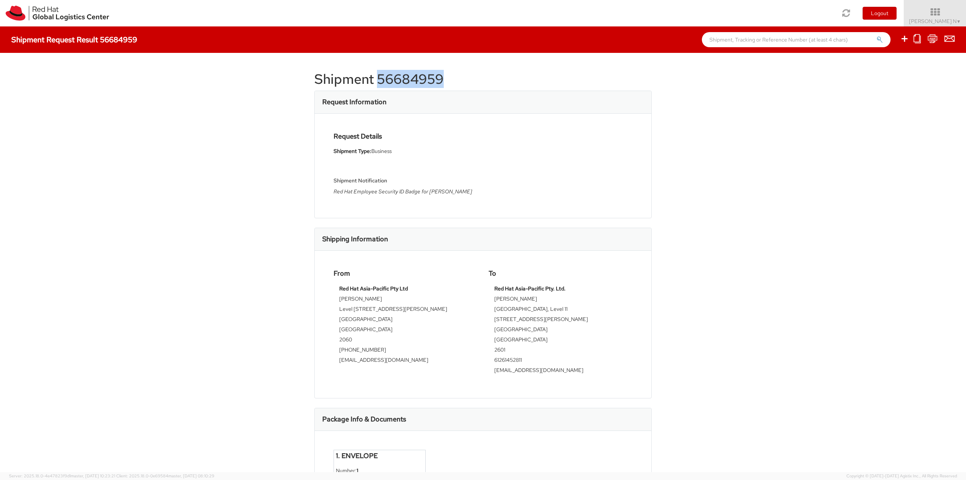
click at [394, 80] on h1 "Shipment 56684959" at bounding box center [482, 79] width 337 height 15
